Goal: Information Seeking & Learning: Find specific fact

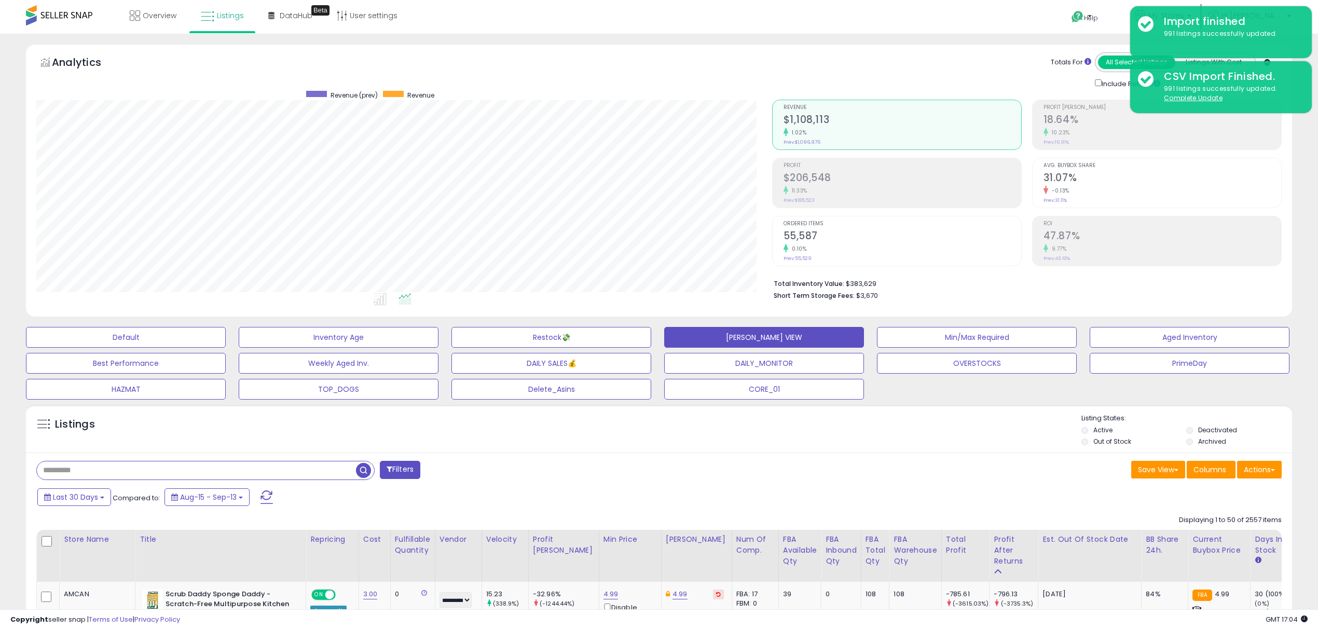
select select "**"
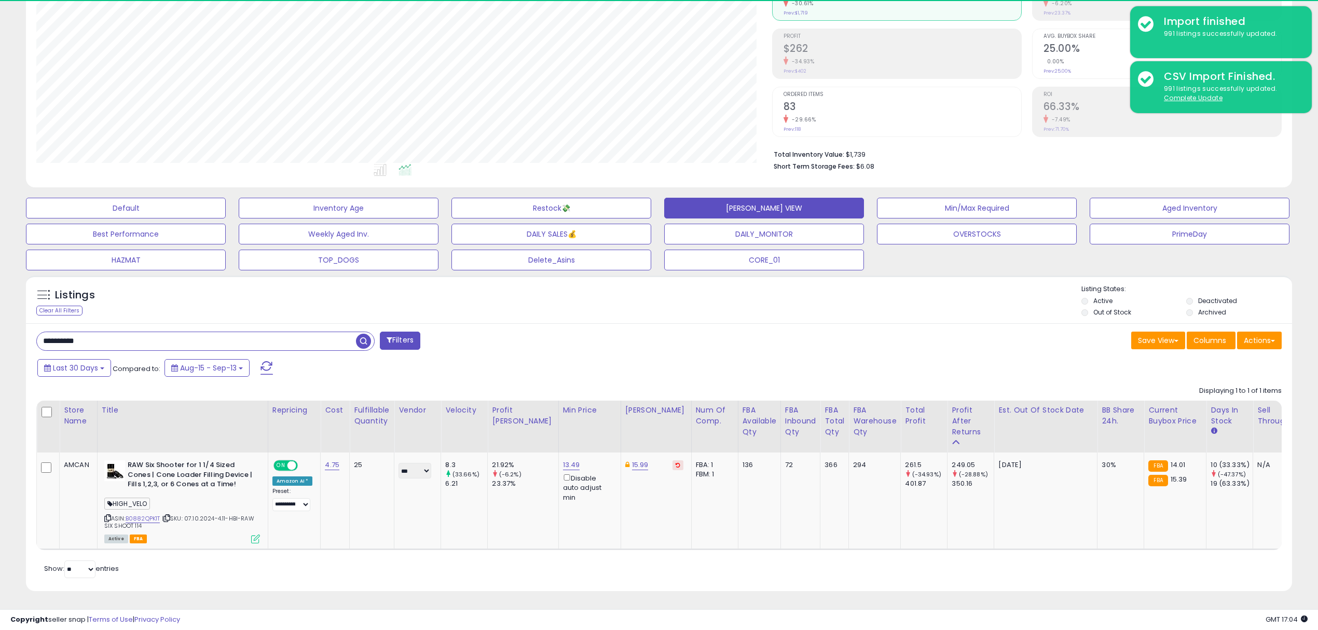
scroll to position [212, 735]
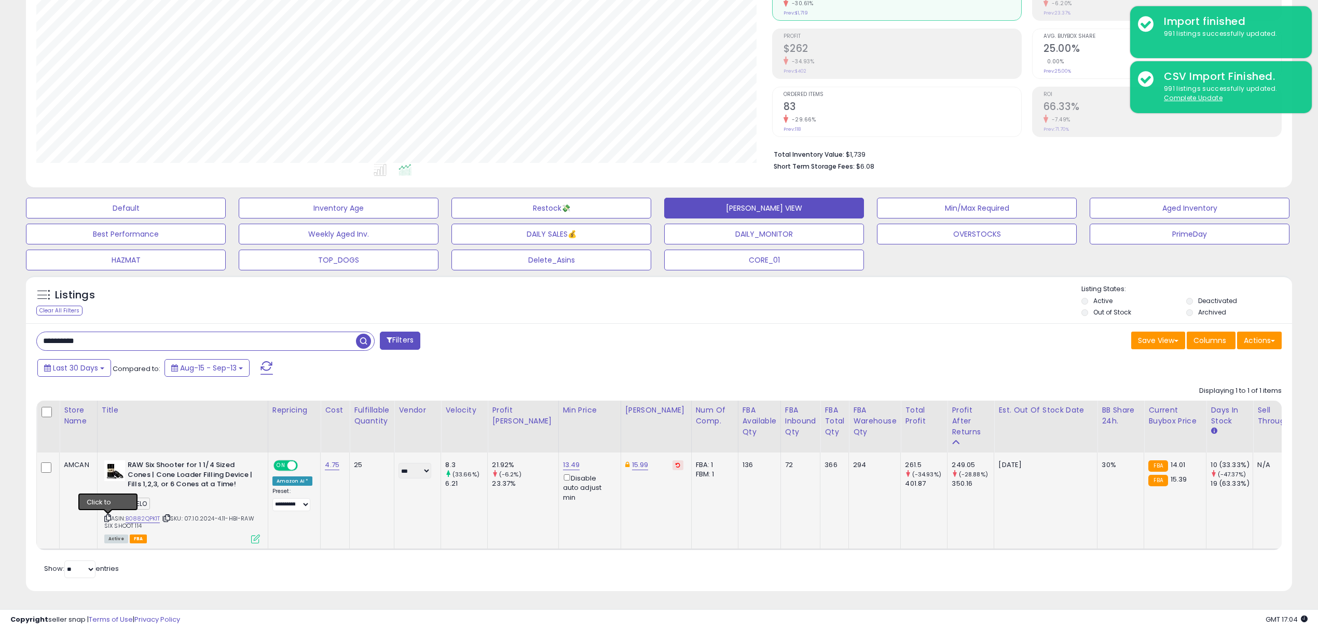
click at [108, 515] on icon at bounding box center [107, 518] width 7 height 6
click at [106, 518] on span "| SKU: 07.10.2024-4.11-HBI-RAW SIX SHOOT 114" at bounding box center [179, 522] width 150 height 16
drag, startPoint x: 106, startPoint y: 518, endPoint x: 137, endPoint y: 517, distance: 30.6
click at [137, 517] on span "| SKU: 07.10.2024-4.11-HBI-RAW SIX SHOOT 114" at bounding box center [179, 522] width 150 height 16
copy span "SIX SHOOT 114"
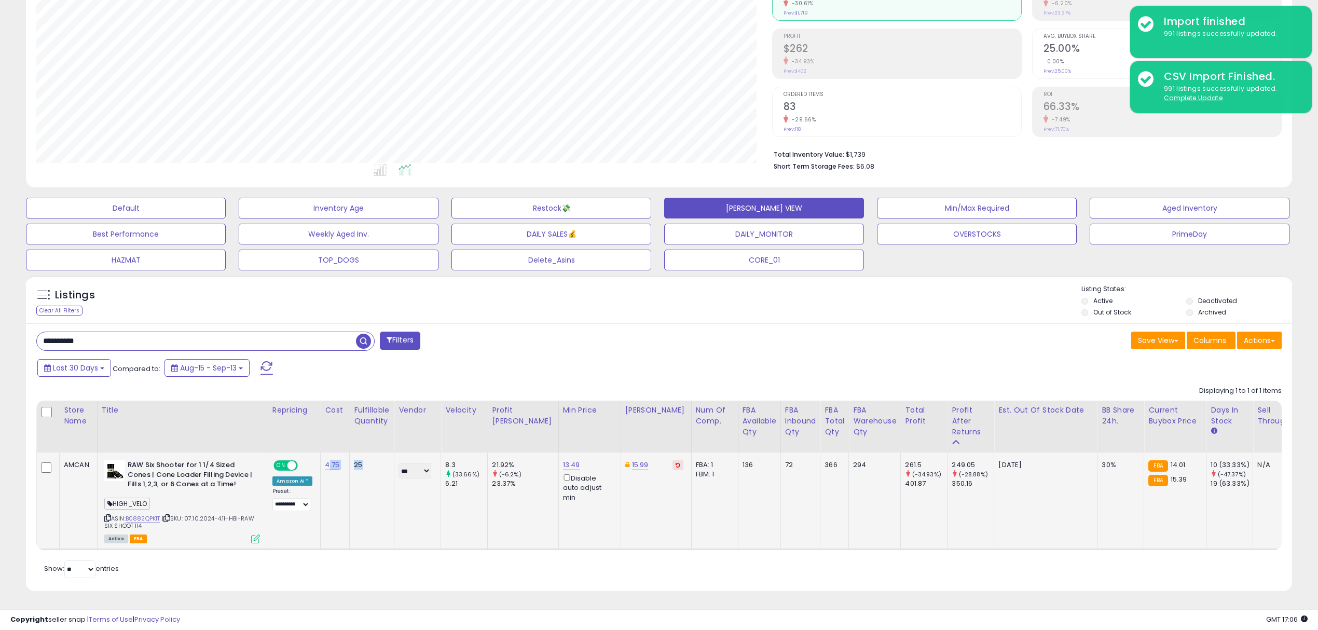
drag, startPoint x: 361, startPoint y: 452, endPoint x: 326, endPoint y: 452, distance: 34.8
click at [326, 452] on tr "AMCAN RAW Six Shooter for 1 1/4 Sized Cones | Cone Loader Filling Device | Fill…" at bounding box center [983, 500] width 1893 height 97
click at [462, 382] on div "Displaying 1 to 1 of 1 items Store Name Title" at bounding box center [658, 465] width 1245 height 169
click at [237, 332] on input "**********" at bounding box center [196, 341] width 319 height 18
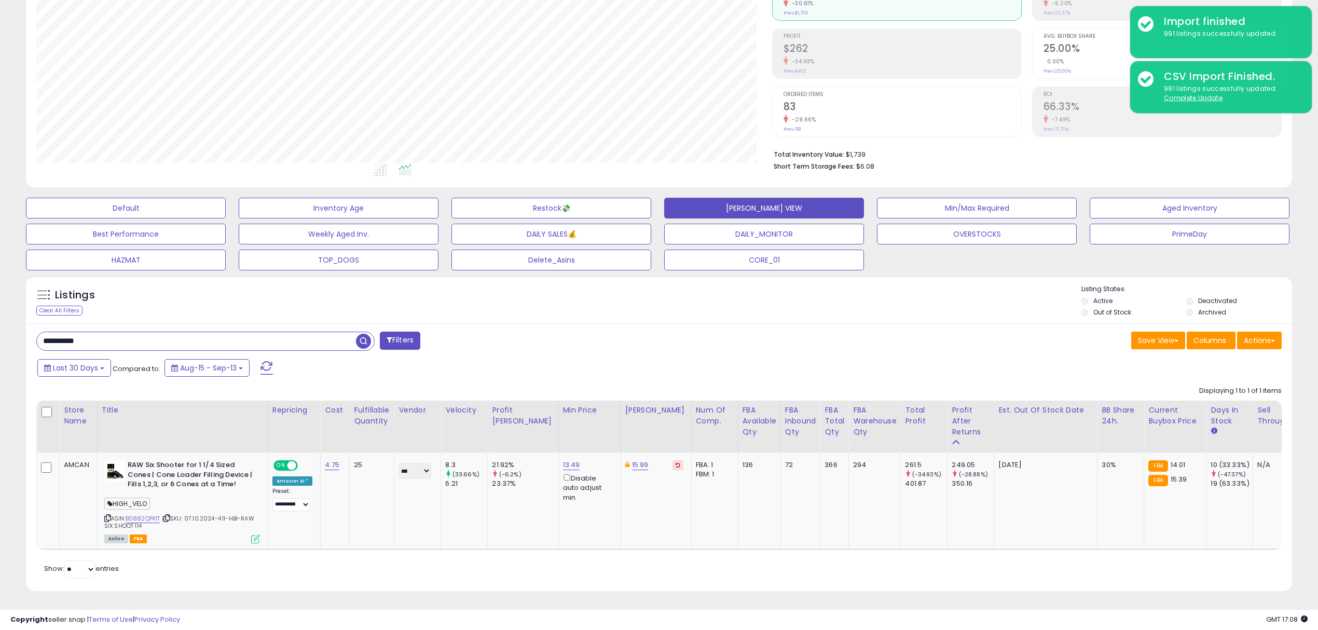
drag, startPoint x: 237, startPoint y: 328, endPoint x: 240, endPoint y: 308, distance: 21.0
click at [239, 332] on input "**********" at bounding box center [196, 341] width 319 height 18
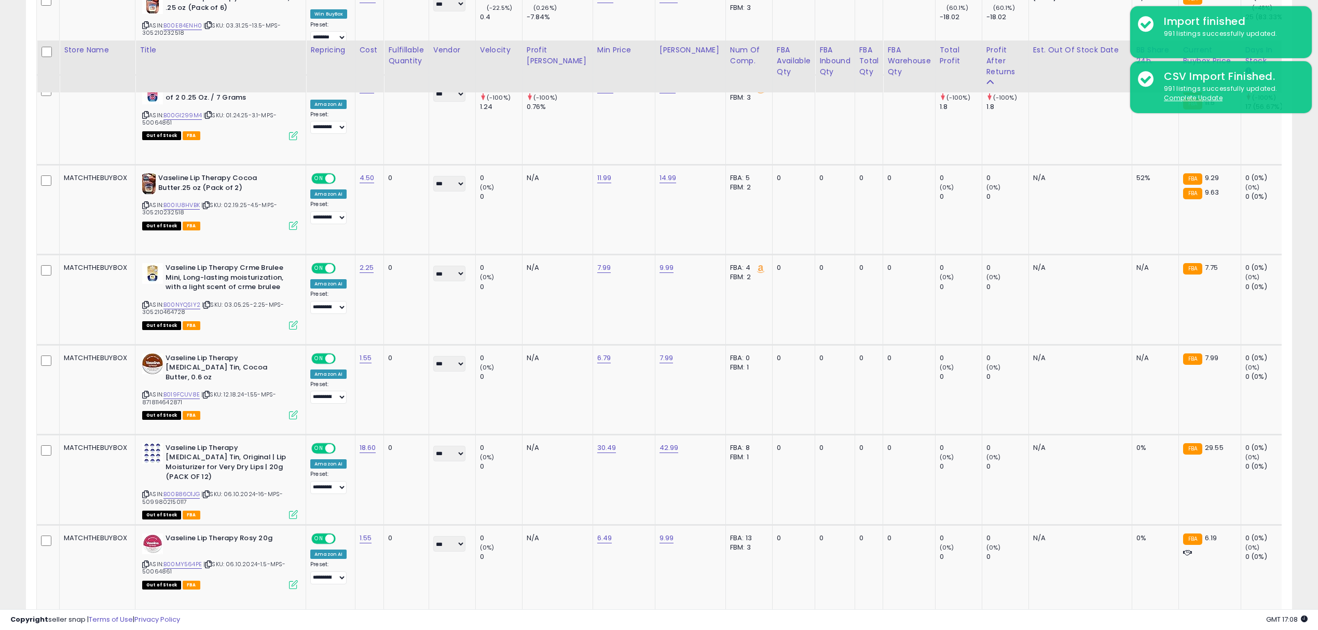
scroll to position [1233, 0]
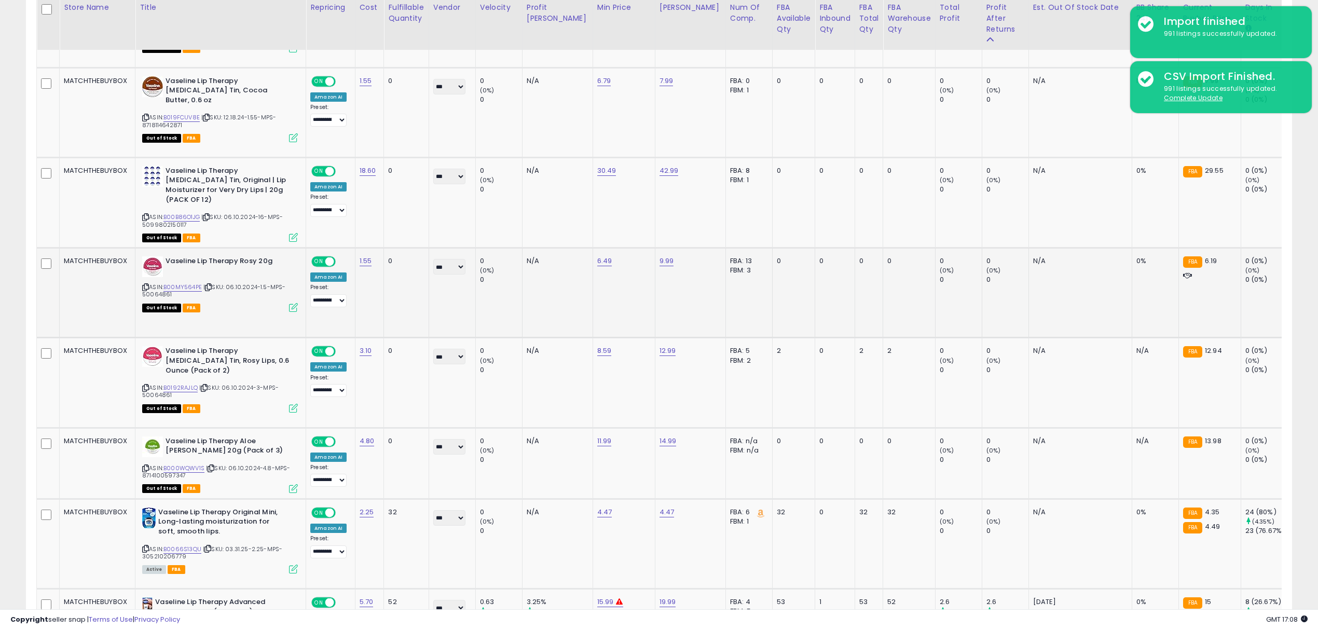
click at [171, 262] on b "Vaseline Lip Therapy Rosy 20g" at bounding box center [229, 262] width 126 height 12
drag, startPoint x: 171, startPoint y: 262, endPoint x: 273, endPoint y: 262, distance: 101.7
click at [273, 262] on b "Vaseline Lip Therapy Rosy 20g" at bounding box center [229, 262] width 126 height 12
click at [182, 345] on td "Vaseline Lip Therapy [MEDICAL_DATA] Tin, Rosy Lips, 0.6 Ounce (Pack of 2) ASIN:…" at bounding box center [220, 383] width 171 height 90
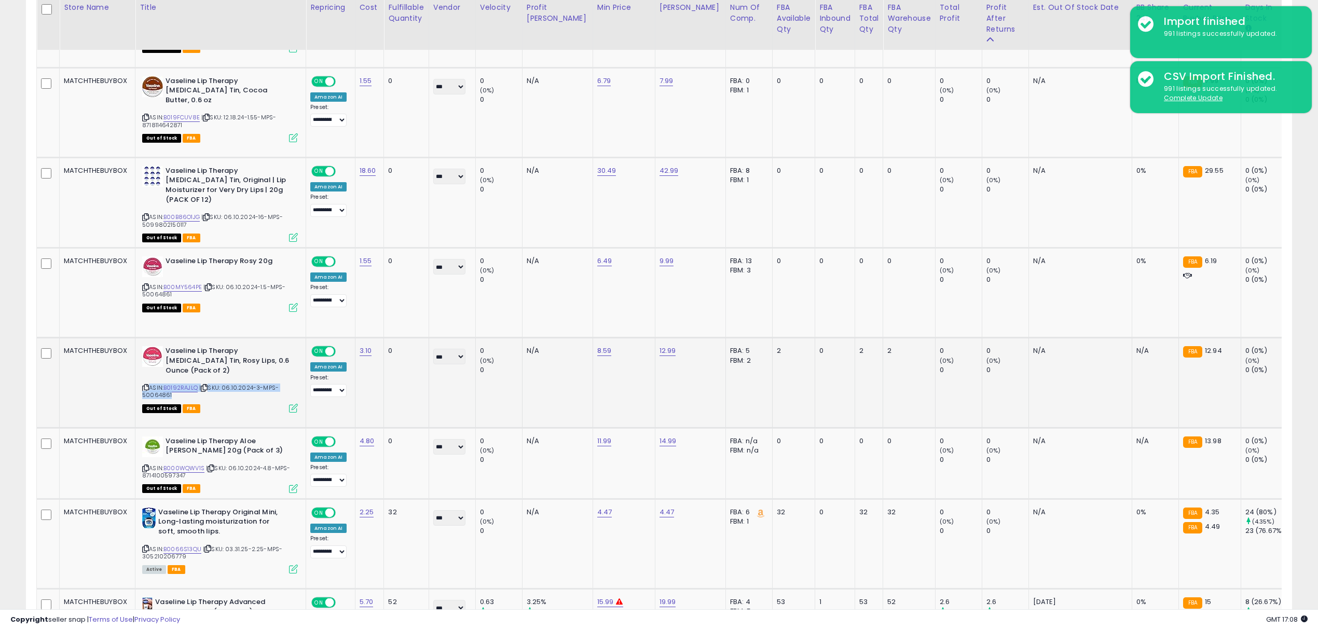
click at [182, 345] on td "Vaseline Lip Therapy [MEDICAL_DATA] Tin, Rosy Lips, 0.6 Ounce (Pack of 2) ASIN:…" at bounding box center [220, 383] width 171 height 90
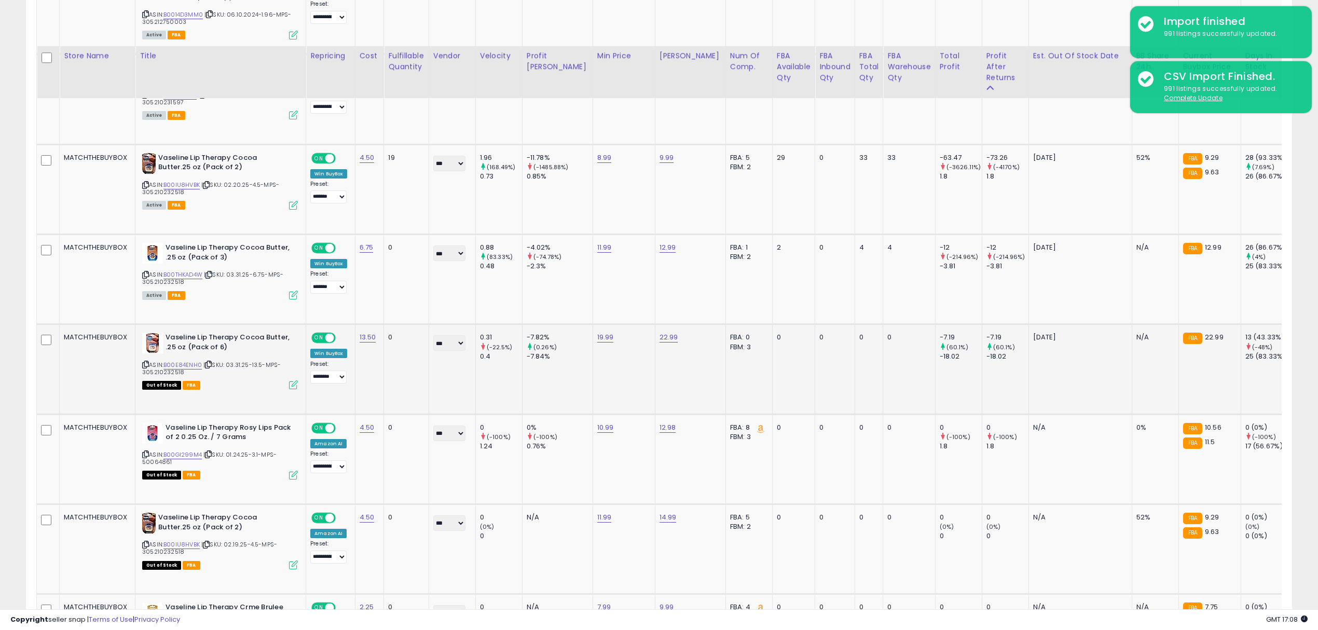
scroll to position [610, 0]
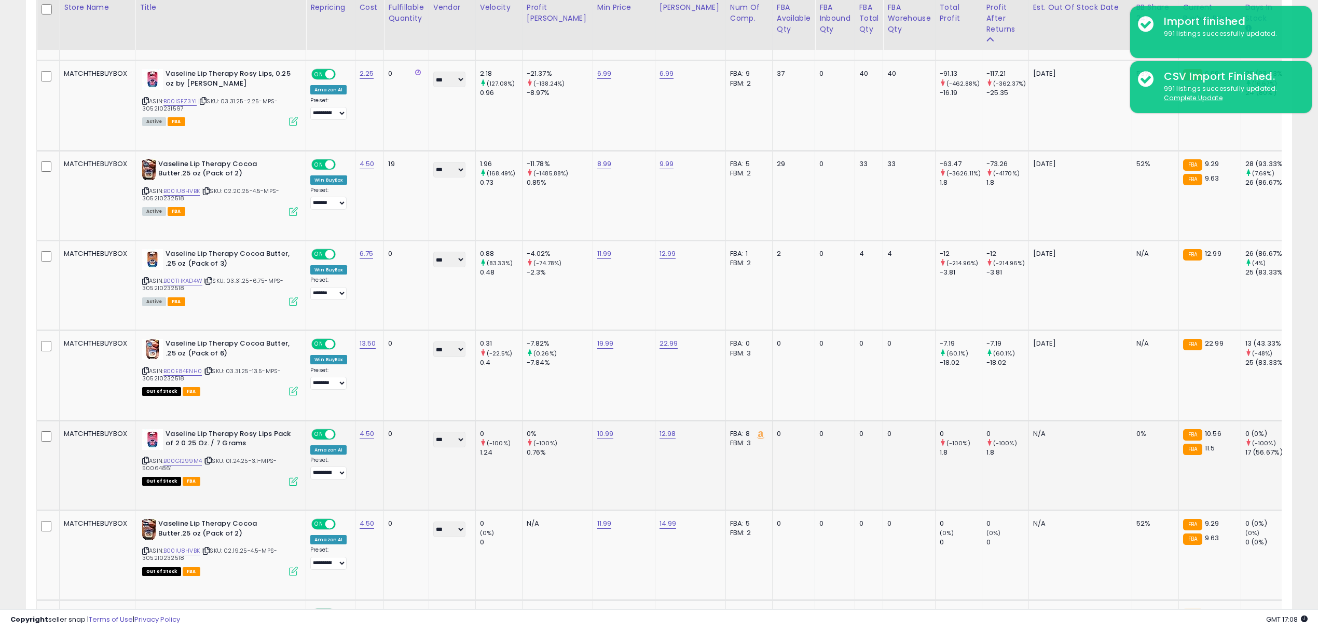
click at [173, 440] on b "Vaseline Lip Therapy Rosy Lips Pack of 2 0.25 Oz. / 7 Grams" at bounding box center [229, 440] width 126 height 22
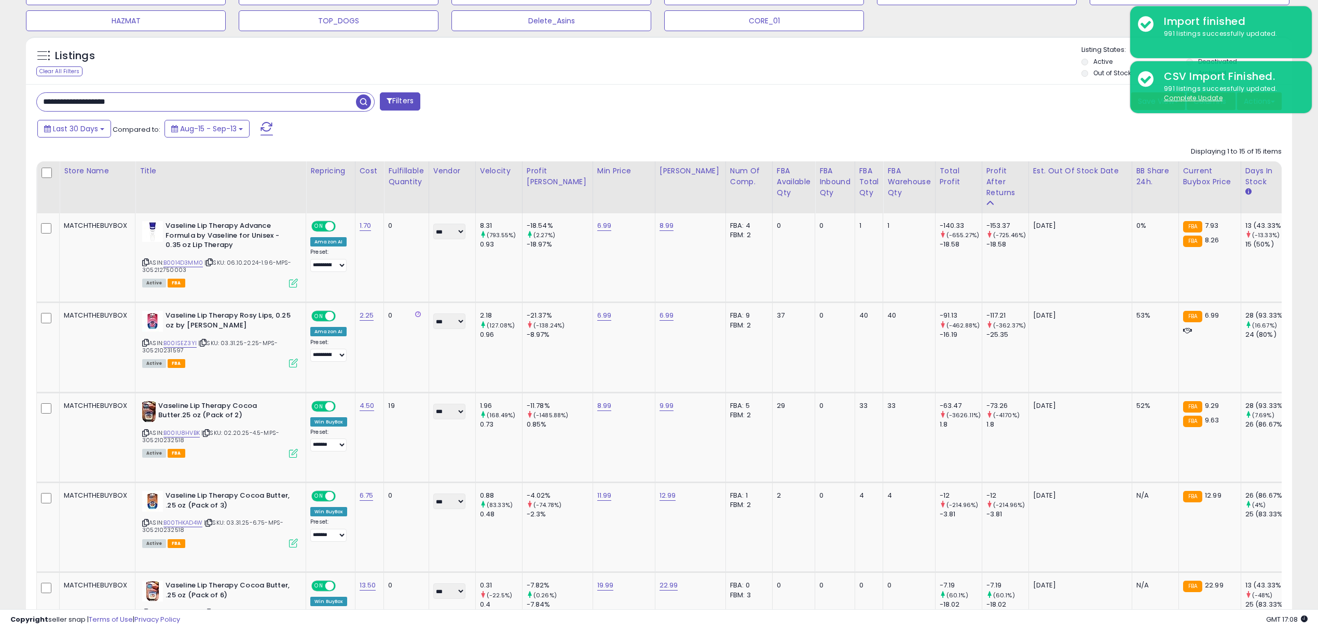
scroll to position [333, 0]
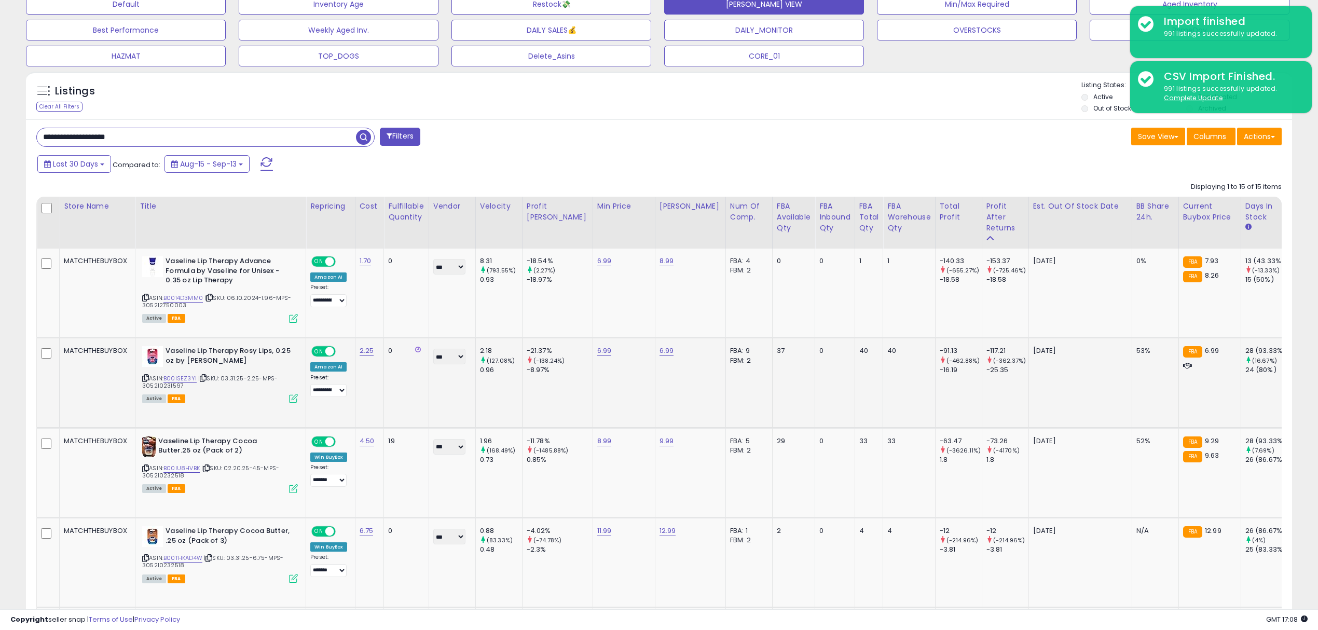
click at [190, 353] on b "Vaseline Lip Therapy Rosy Lips, 0.25 oz by [PERSON_NAME]" at bounding box center [229, 357] width 126 height 22
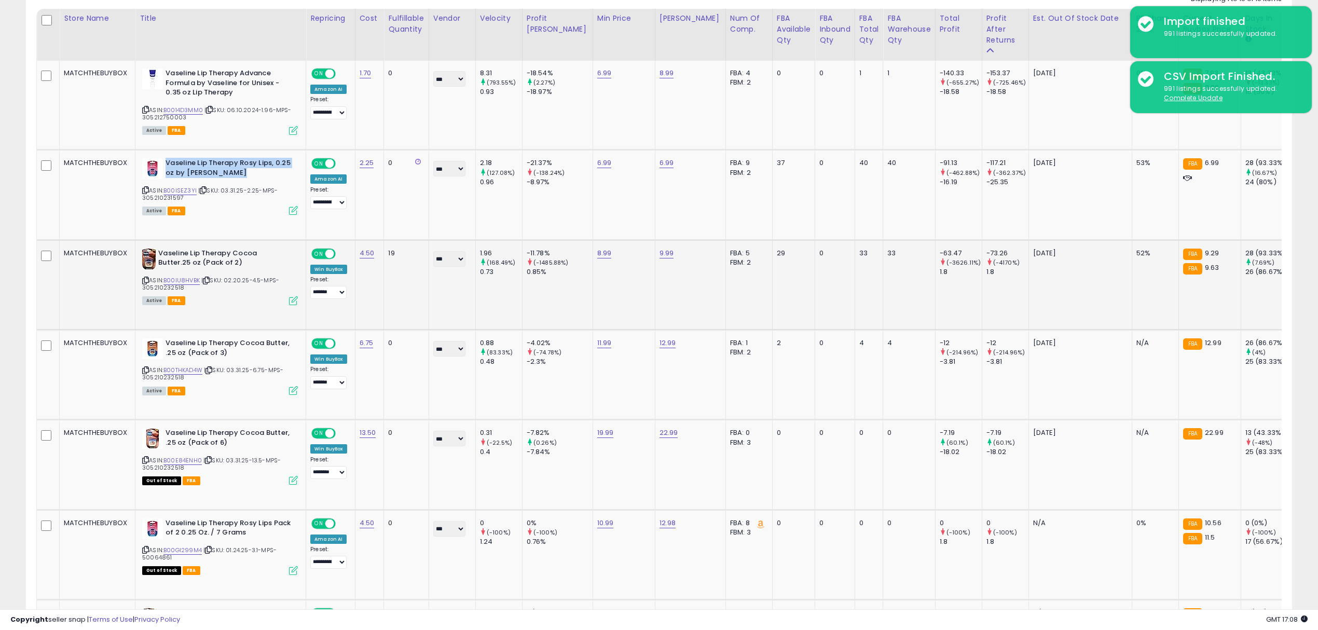
scroll to position [403, 0]
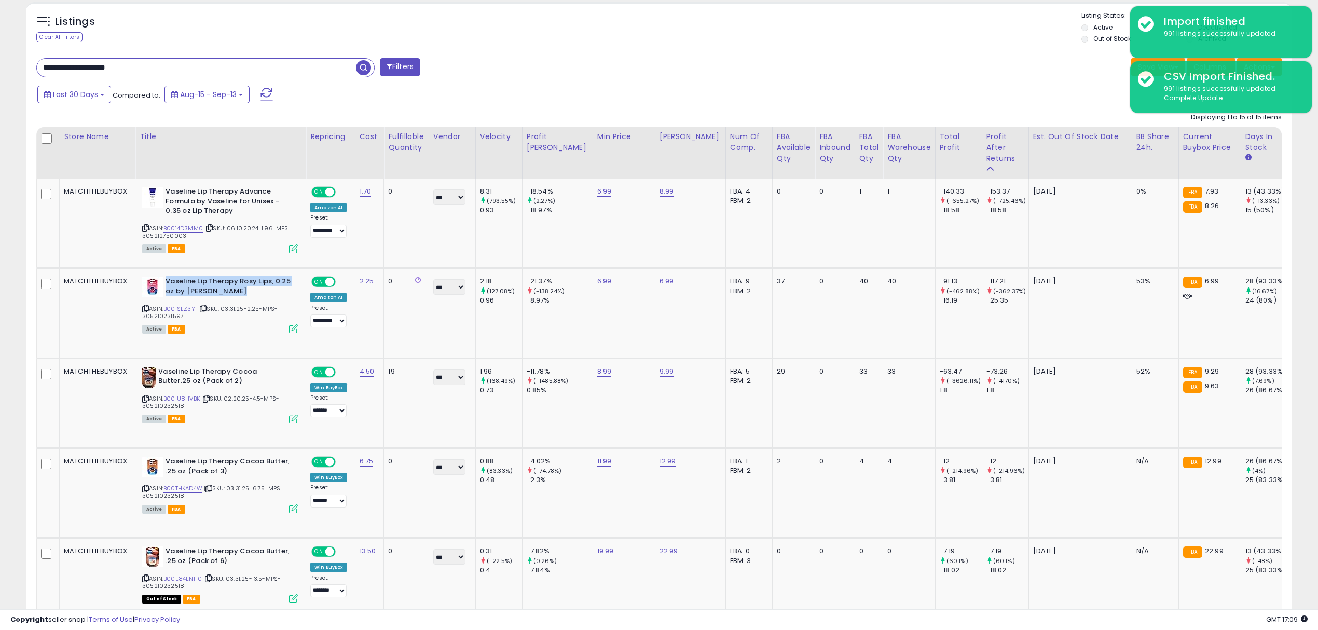
click at [351, 63] on input "**********" at bounding box center [196, 68] width 319 height 18
click at [326, 71] on input "**********" at bounding box center [196, 68] width 319 height 18
paste input "text"
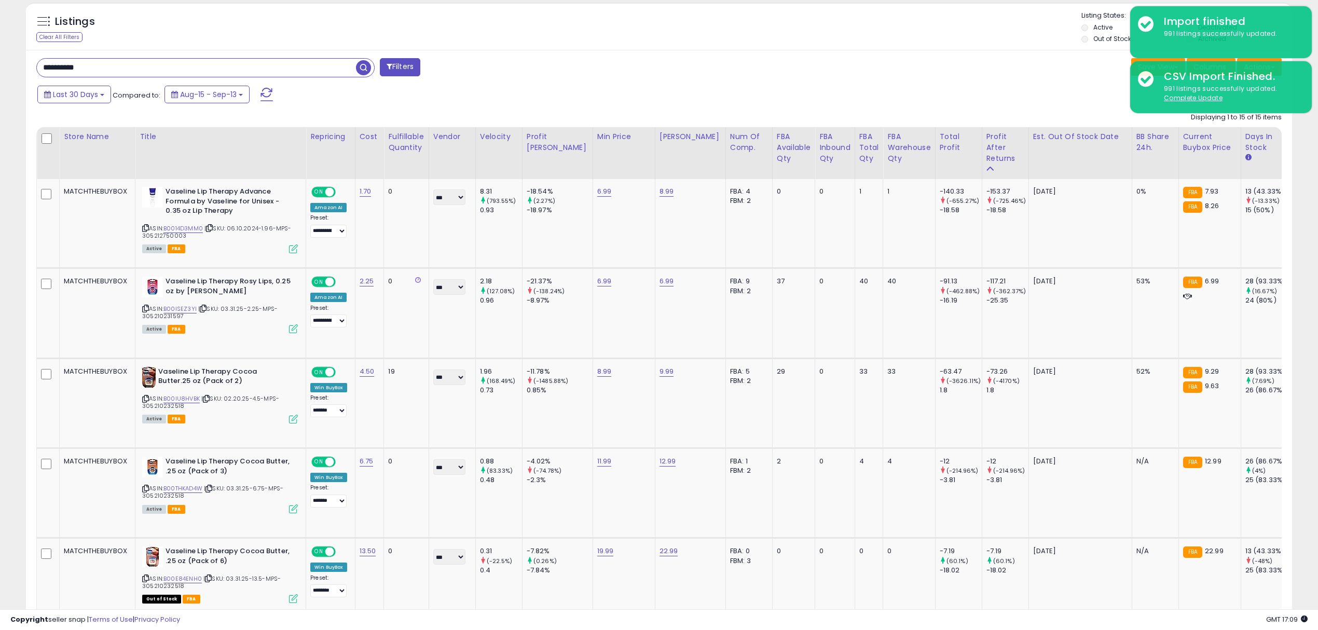
click at [364, 73] on span "button" at bounding box center [363, 67] width 15 height 15
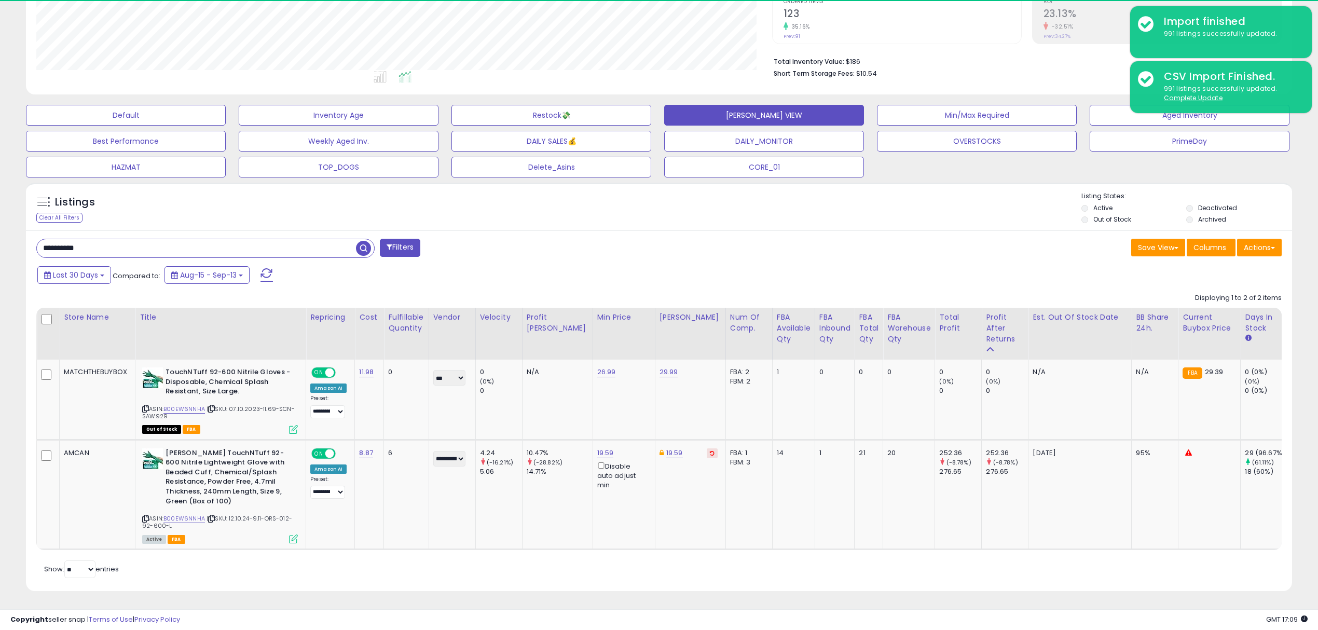
scroll to position [212, 735]
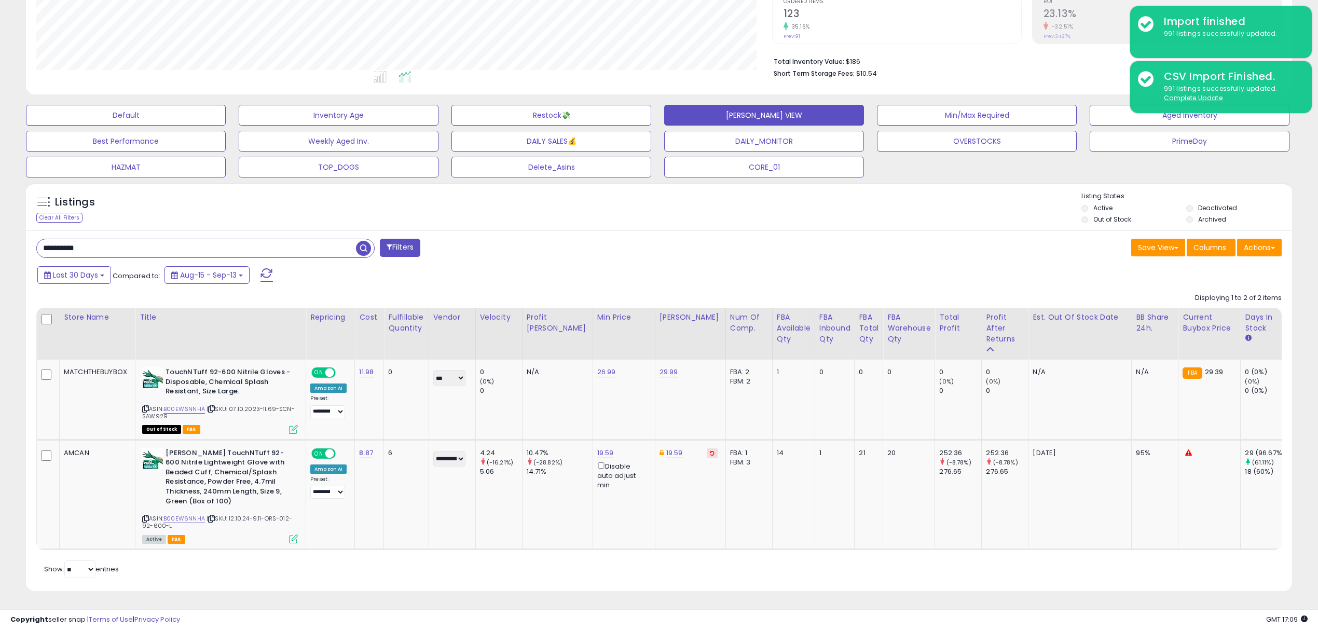
click at [329, 239] on input "**********" at bounding box center [196, 248] width 319 height 18
paste input "text"
click at [362, 241] on span "button" at bounding box center [363, 248] width 15 height 15
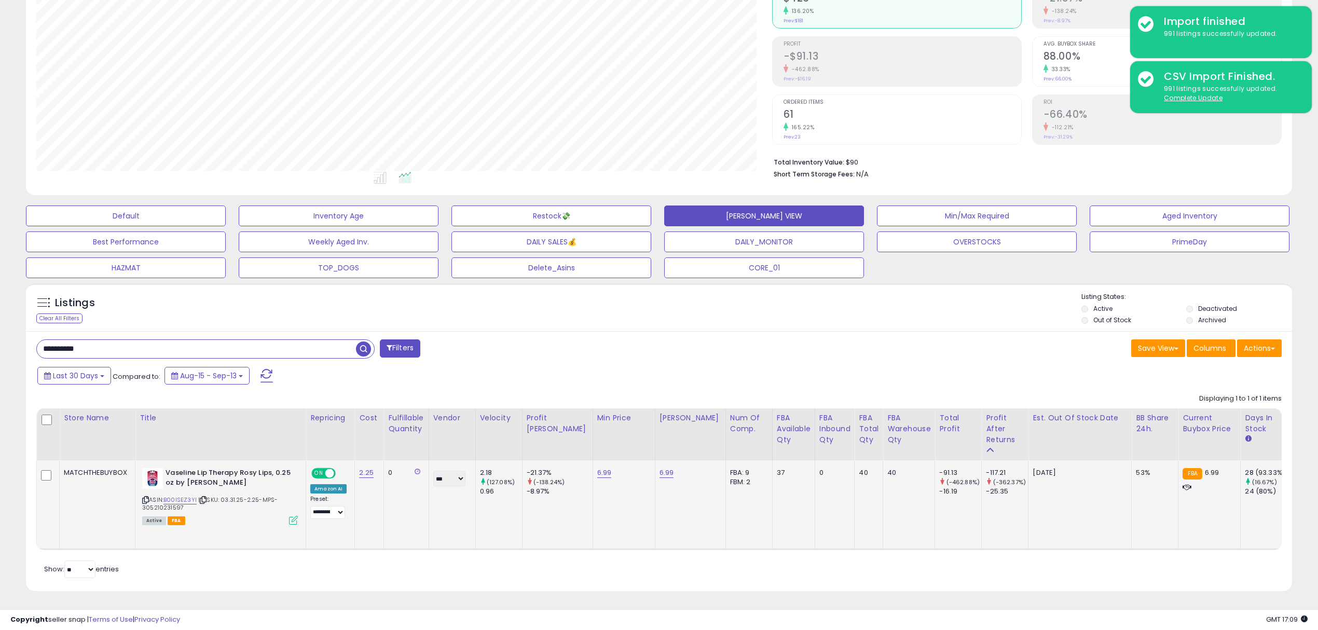
click at [180, 496] on span "| SKU: 03.31.25-2.25-MPS-305210231597" at bounding box center [209, 504] width 135 height 16
click at [180, 496] on link "B00ISEZ3YI" at bounding box center [179, 500] width 33 height 9
click at [526, 365] on div "Last 30 Days Compared to: Aug-15 - Sep-13" at bounding box center [502, 376] width 934 height 23
drag, startPoint x: 555, startPoint y: 461, endPoint x: 515, endPoint y: 460, distance: 40.0
click at [515, 460] on tr "MATCHTHEBUYBOX Vaseline Lip Therapy Rosy Lips, 0.25 oz by Vaseline ASIN: B00ISE…" at bounding box center [998, 504] width 1923 height 89
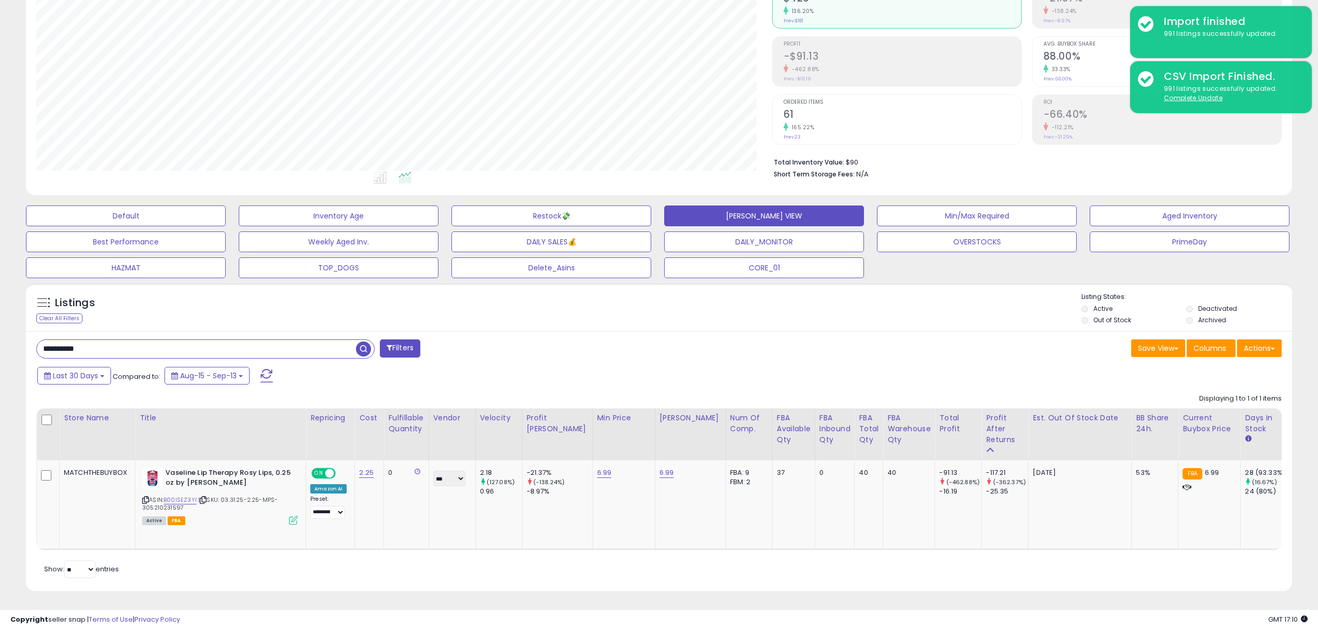
click at [567, 372] on div "Last 30 Days Compared to: Aug-15 - Sep-13" at bounding box center [502, 376] width 934 height 23
click at [316, 340] on input "**********" at bounding box center [196, 349] width 319 height 18
paste input "text"
click at [365, 341] on span "button" at bounding box center [363, 348] width 15 height 15
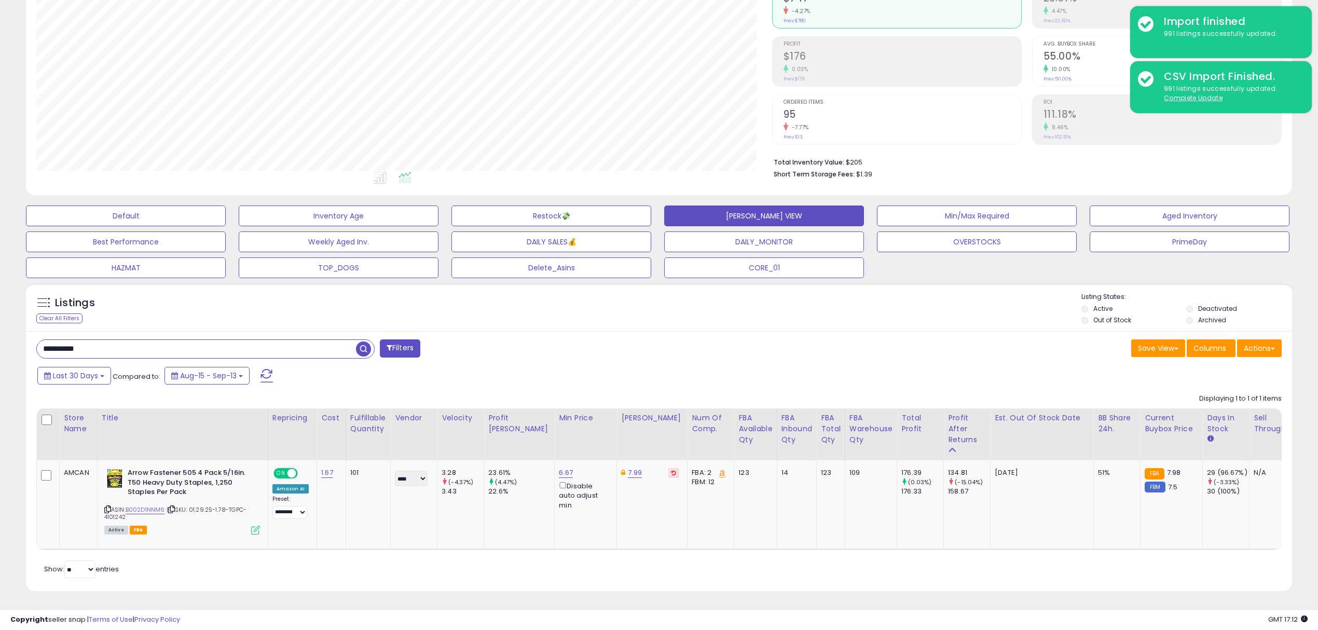
click at [277, 340] on input "**********" at bounding box center [196, 349] width 319 height 18
click at [164, 473] on b "3M 7447 Scotch Brite 6x9" General Purpose Hand Pad" at bounding box center [191, 479] width 126 height 22
drag, startPoint x: 164, startPoint y: 473, endPoint x: 181, endPoint y: 472, distance: 16.7
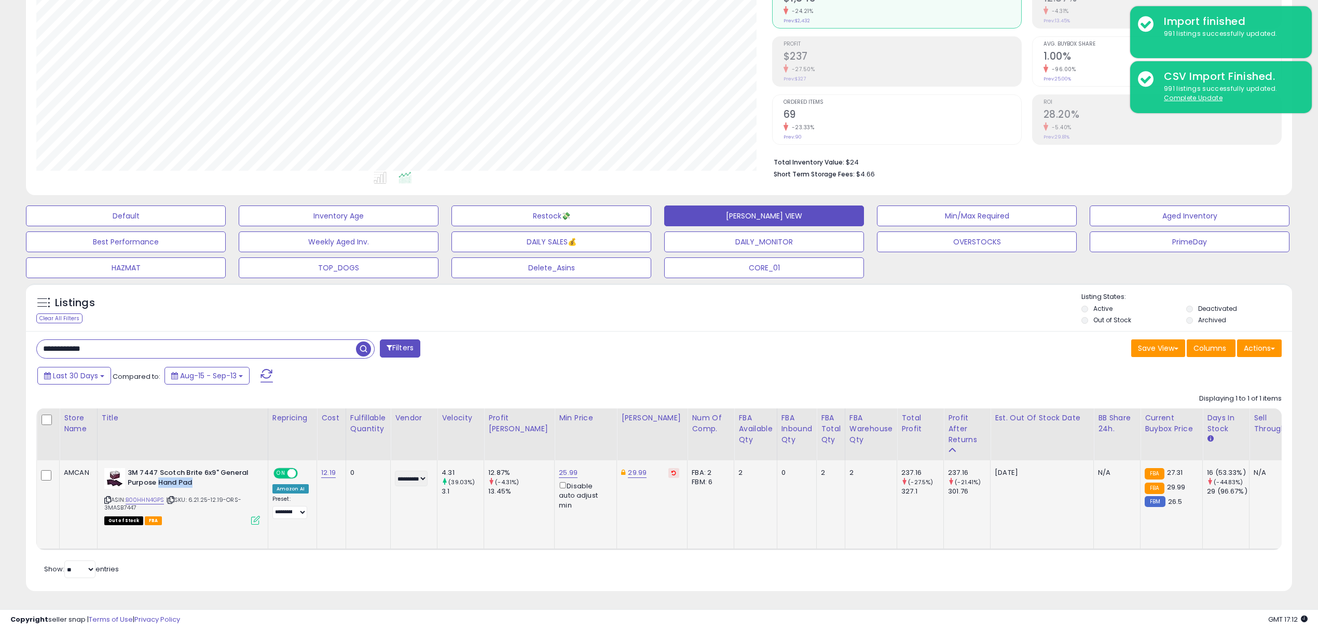
click at [181, 472] on b "3M 7447 Scotch Brite 6x9" General Purpose Hand Pad" at bounding box center [191, 479] width 126 height 22
copy b "Hand Pad"
click at [185, 340] on input "**********" at bounding box center [196, 349] width 319 height 18
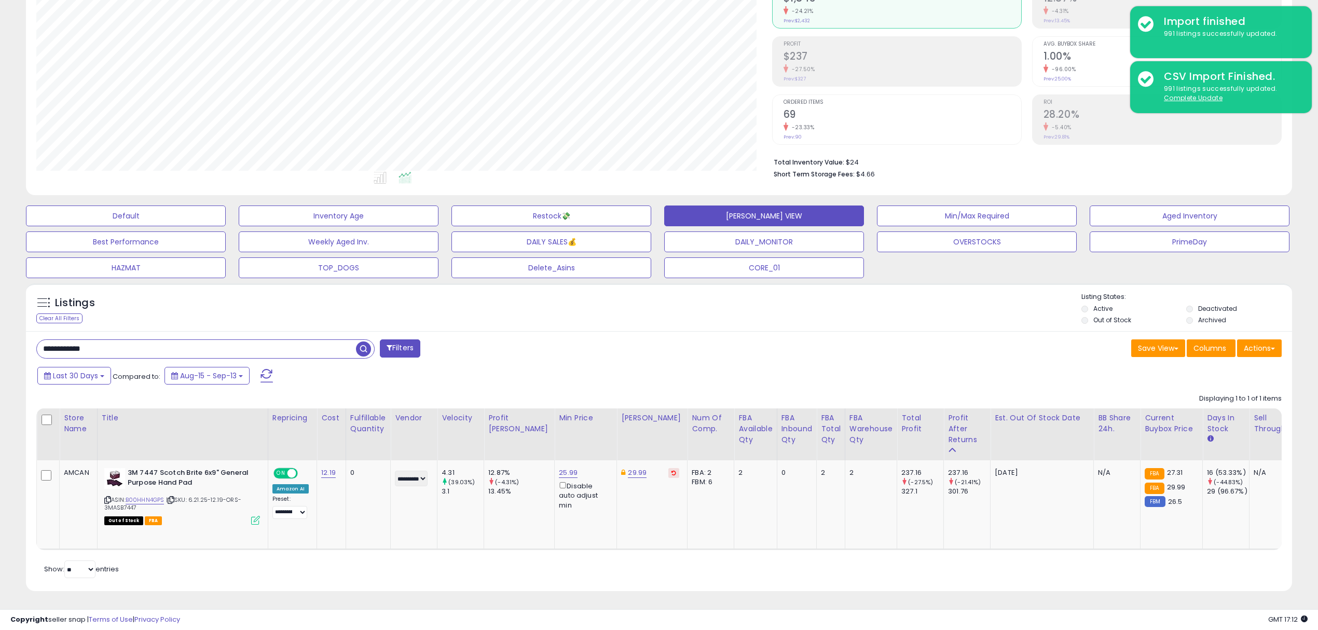
paste input "text"
type input "********"
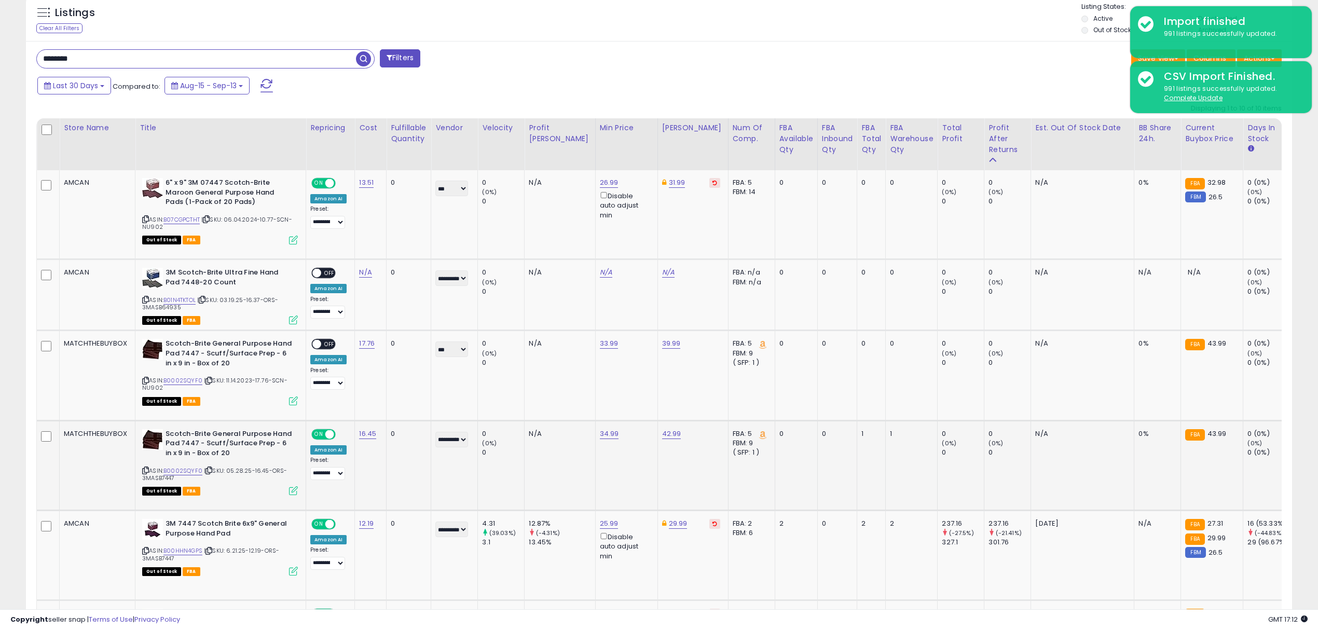
scroll to position [484, 0]
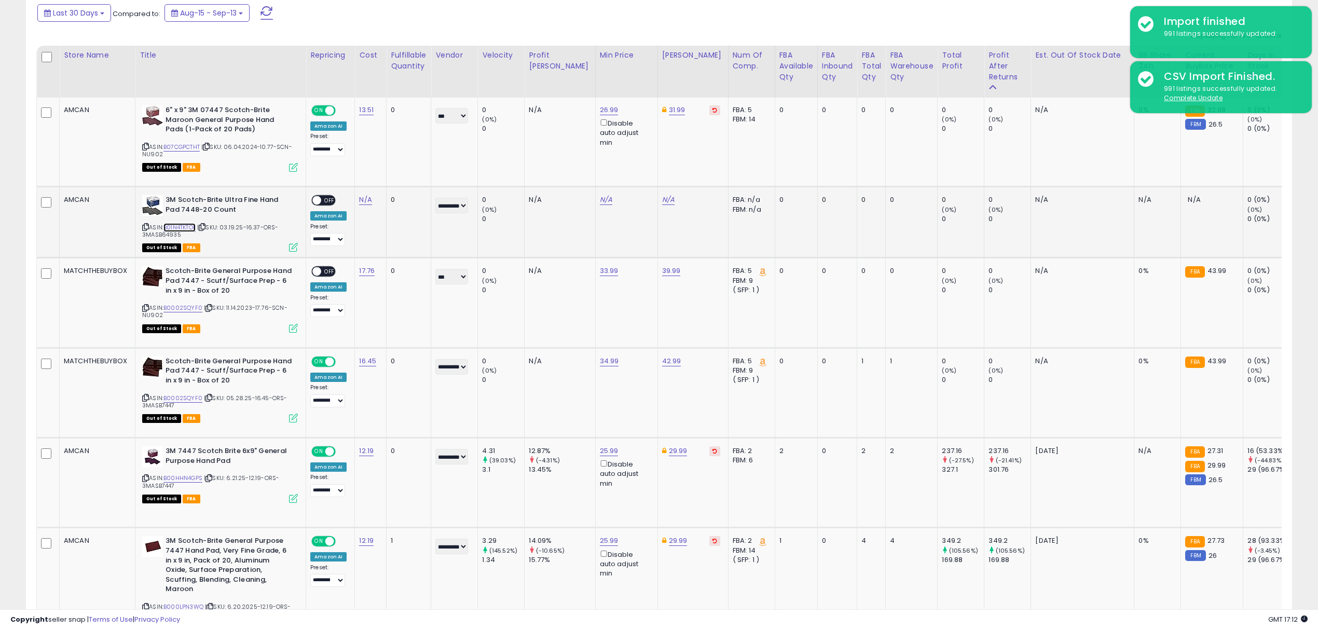
click at [185, 229] on link "B01N4TKTOL" at bounding box center [179, 227] width 32 height 9
